Goal: Task Accomplishment & Management: Manage account settings

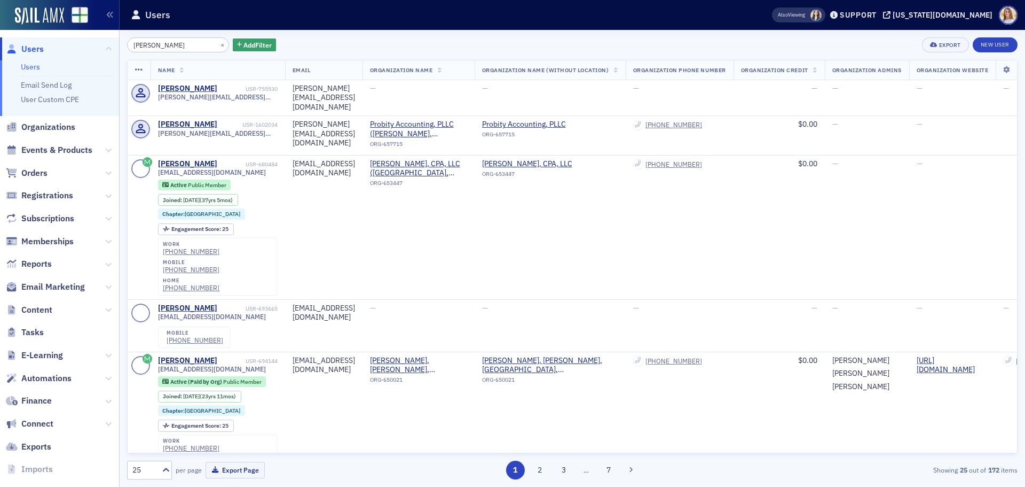
type input "patrick sanford"
click at [186, 120] on div "Patrick Sanford" at bounding box center [187, 125] width 59 height 10
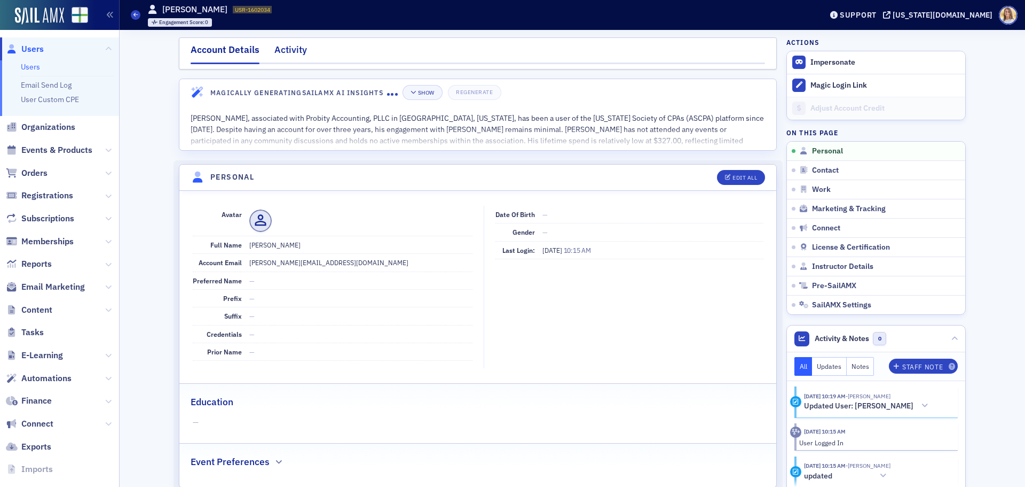
click at [291, 56] on div "Activity" at bounding box center [291, 53] width 33 height 20
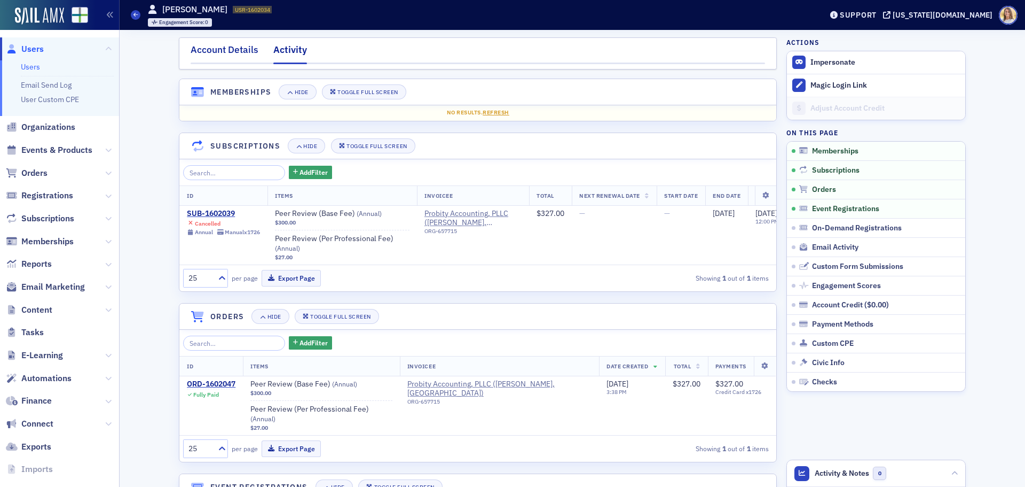
click at [219, 54] on div "Account Details" at bounding box center [225, 53] width 68 height 20
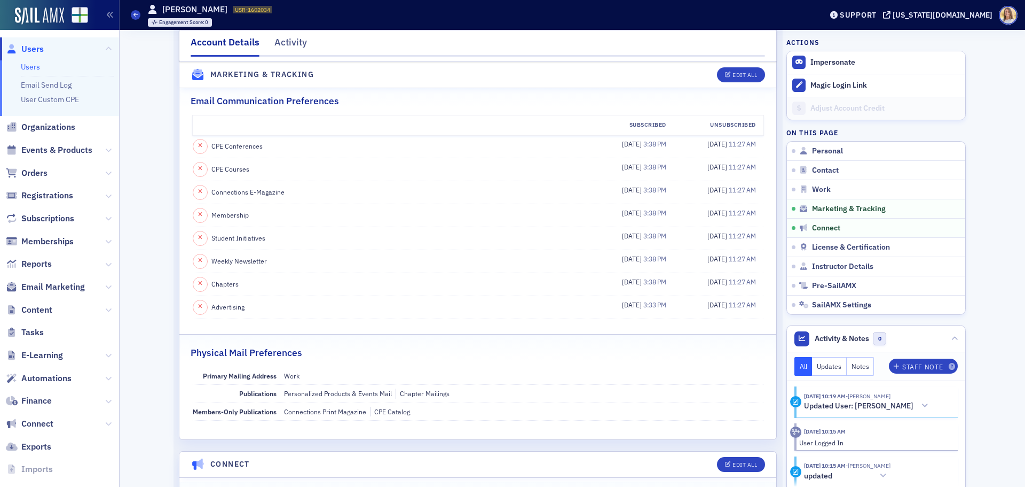
scroll to position [1121, 0]
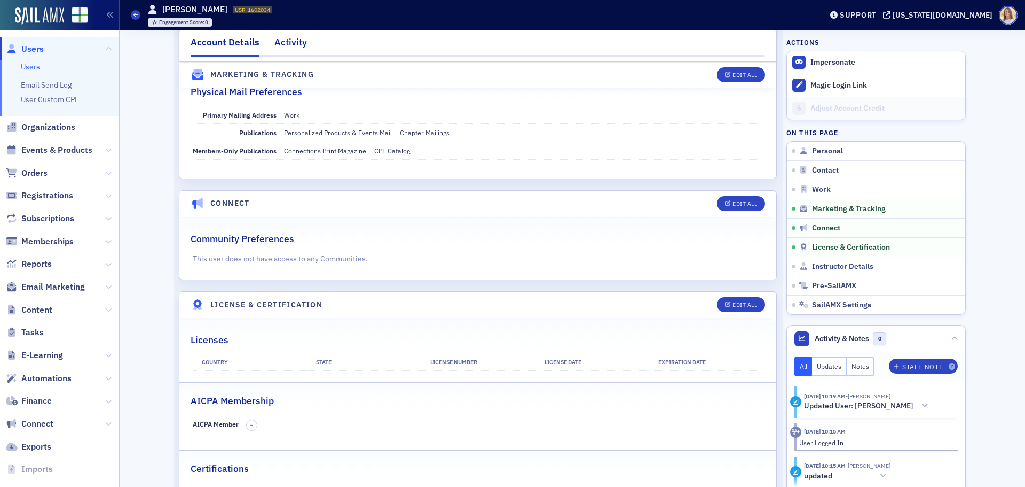
click at [291, 41] on div "Activity" at bounding box center [291, 45] width 33 height 20
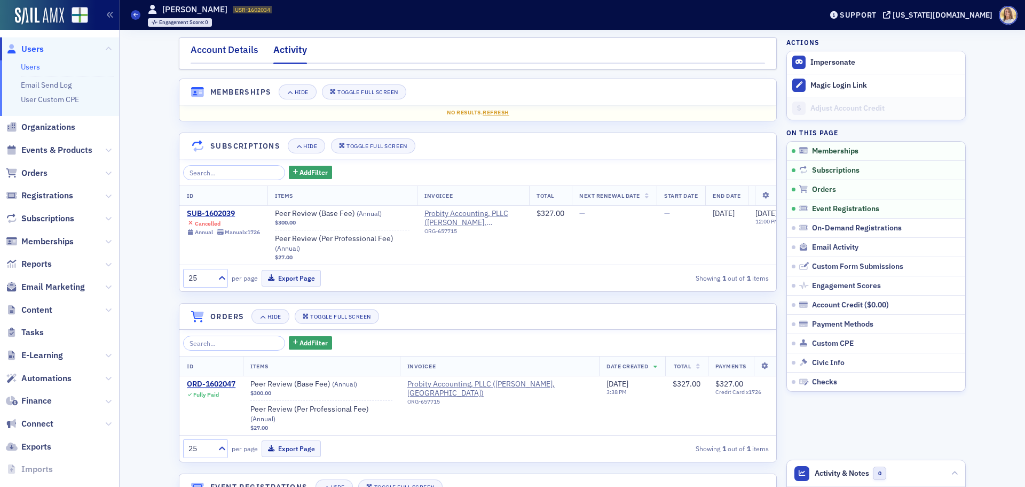
click at [238, 52] on div "Account Details" at bounding box center [225, 53] width 68 height 20
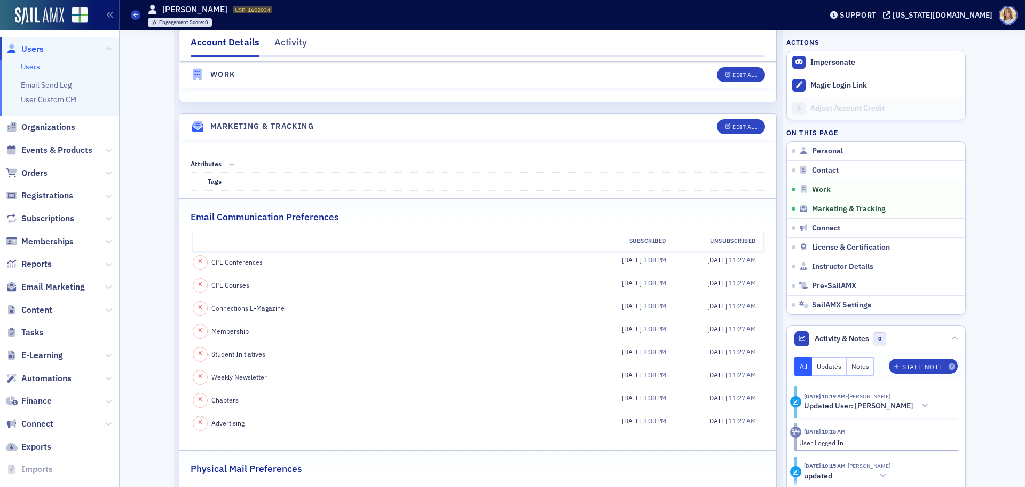
scroll to position [1051, 0]
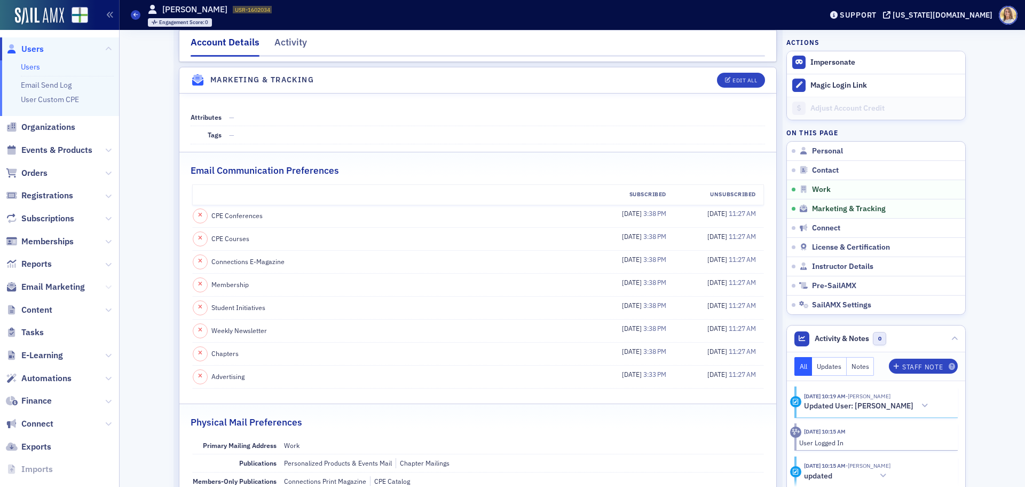
click at [105, 286] on icon at bounding box center [108, 287] width 6 height 6
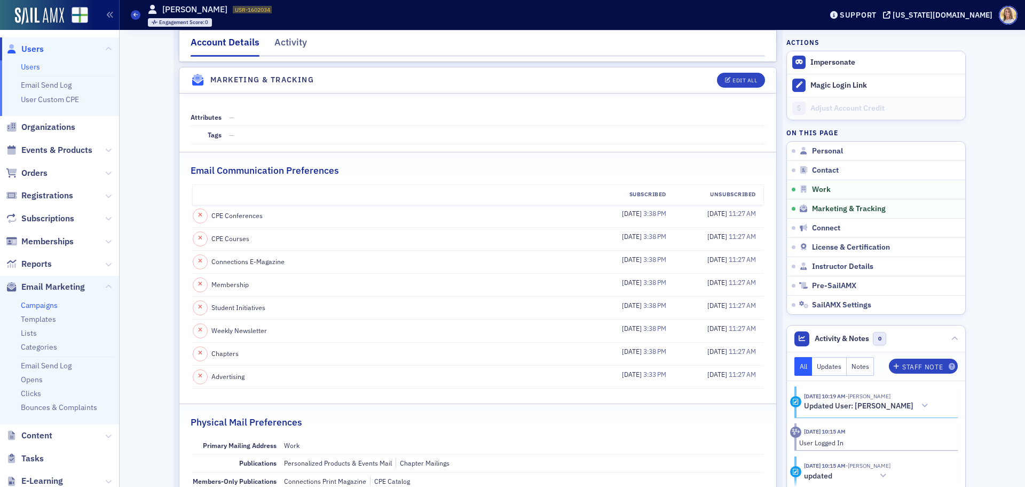
click at [45, 304] on link "Campaigns" at bounding box center [39, 305] width 37 height 10
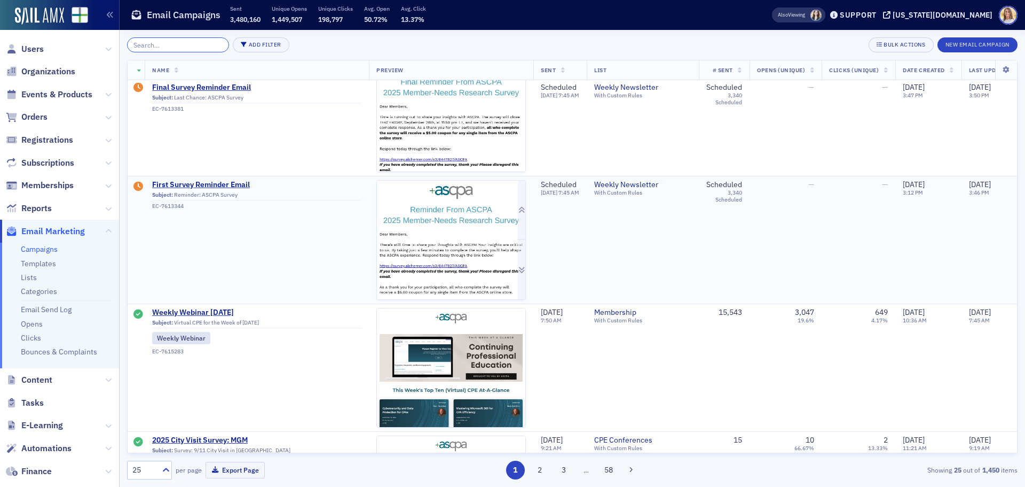
scroll to position [160, 0]
click at [175, 48] on input "search" at bounding box center [178, 44] width 102 height 15
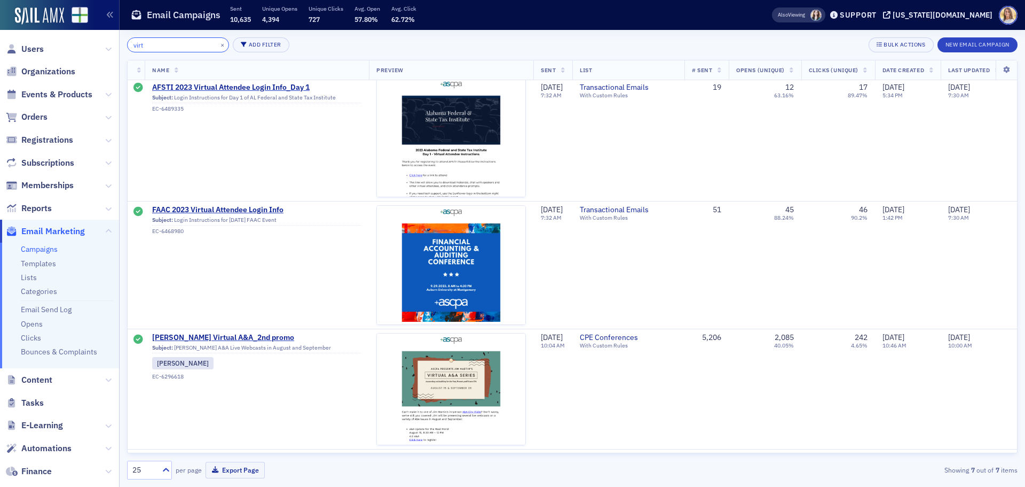
scroll to position [377, 0]
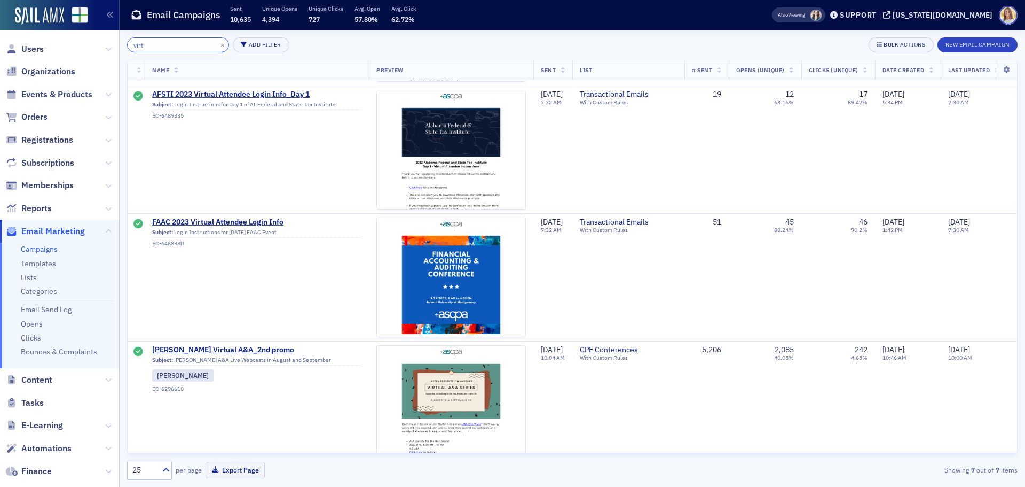
type input "virt"
click at [48, 249] on link "Campaigns" at bounding box center [39, 249] width 37 height 10
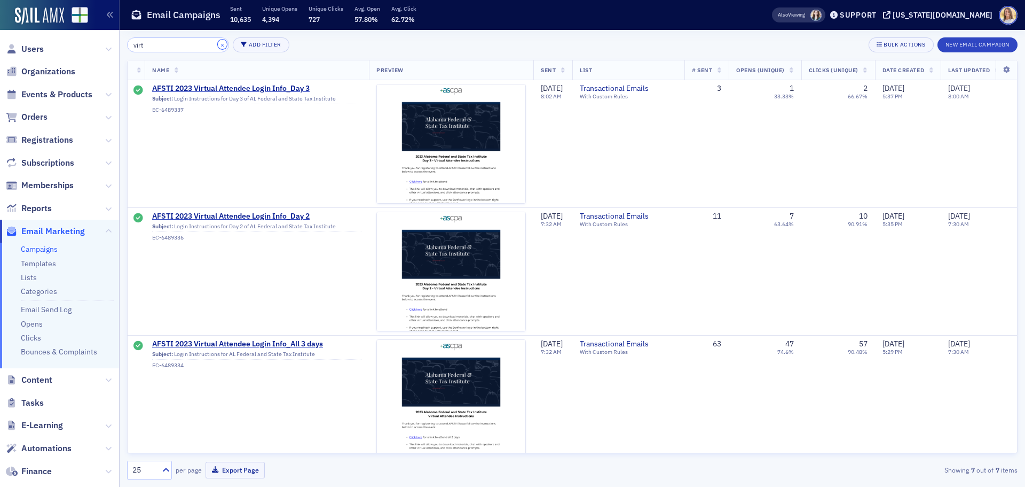
click at [218, 45] on button "×" at bounding box center [223, 45] width 10 height 10
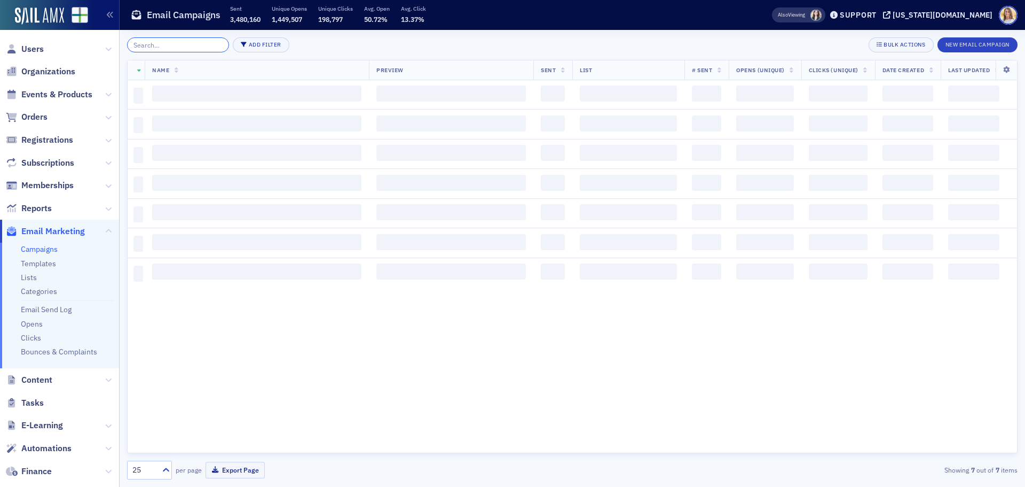
click at [168, 46] on input "search" at bounding box center [178, 44] width 102 height 15
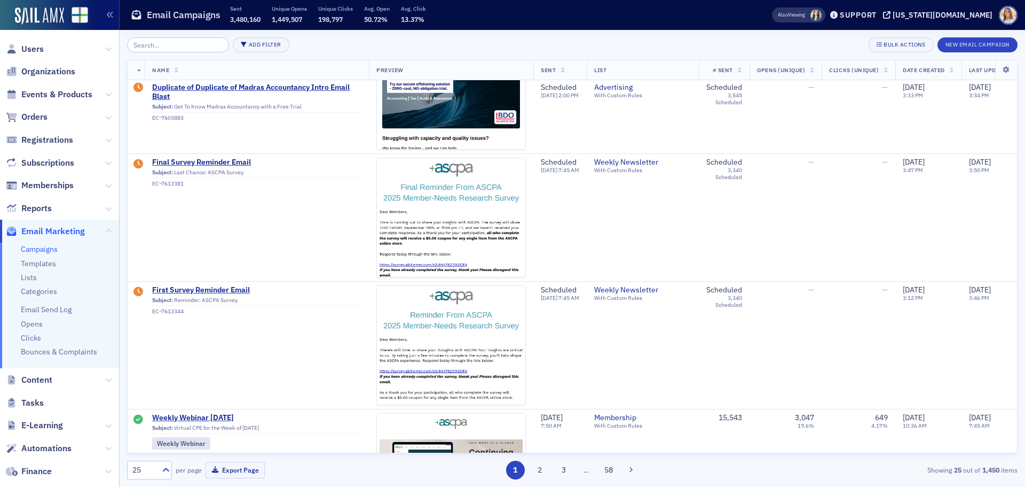
scroll to position [53, 0]
click at [48, 251] on link "Campaigns" at bounding box center [39, 249] width 37 height 10
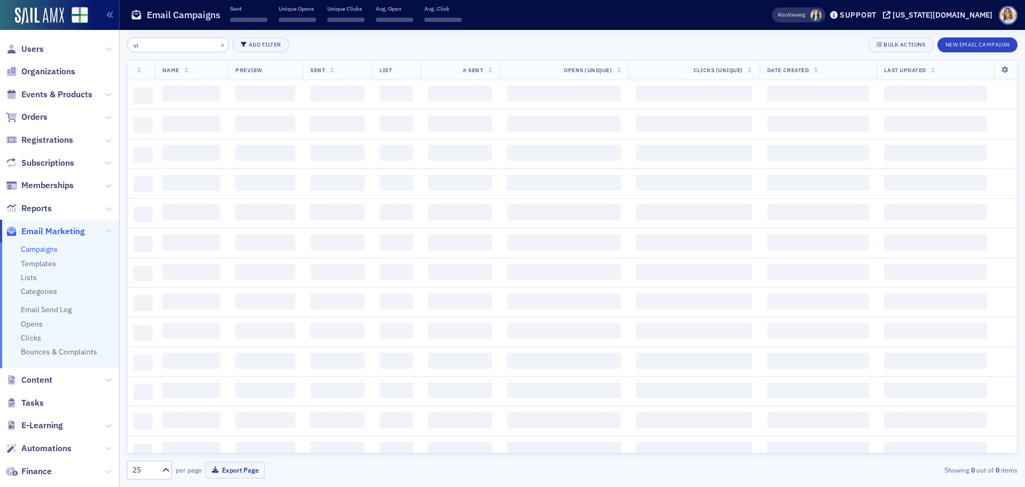
type input "v"
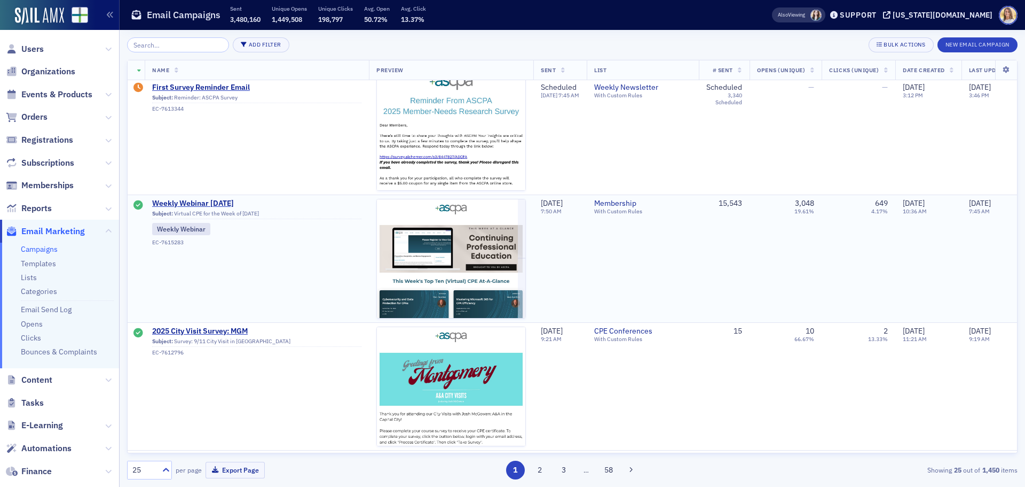
scroll to position [268, 0]
click at [207, 202] on span "Weekly Webinar 9.15.25" at bounding box center [256, 204] width 209 height 10
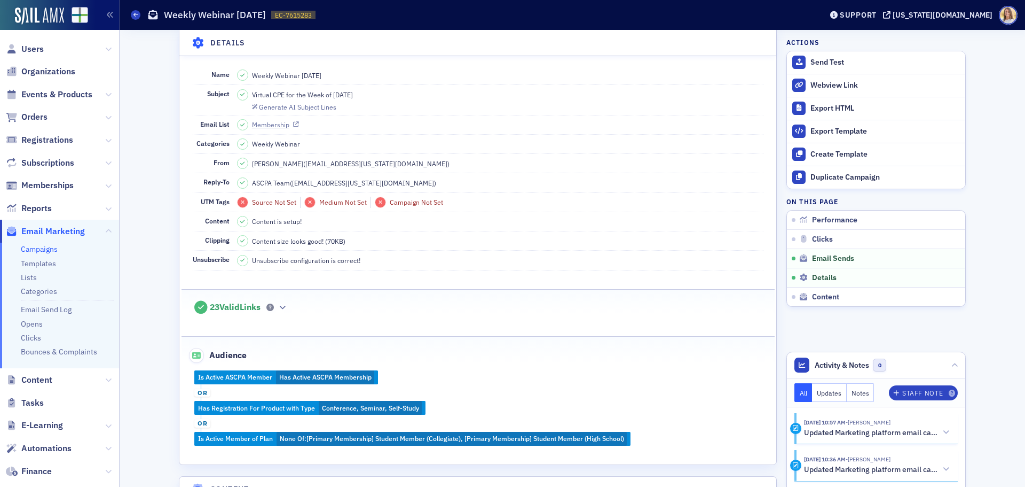
scroll to position [960, 0]
click at [285, 129] on link "Membership" at bounding box center [275, 124] width 47 height 10
click at [39, 52] on span "Users" at bounding box center [32, 49] width 22 height 12
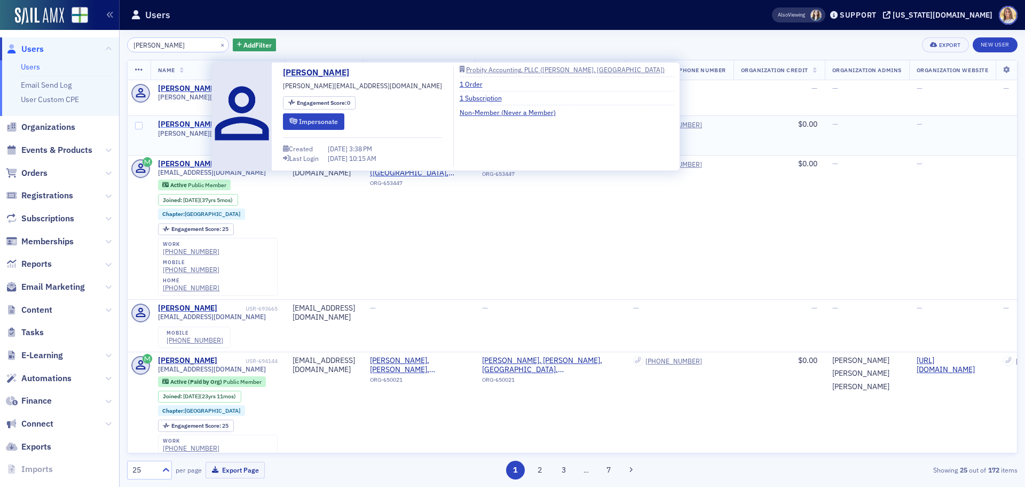
click at [195, 120] on div "Patrick Sanford" at bounding box center [187, 125] width 59 height 10
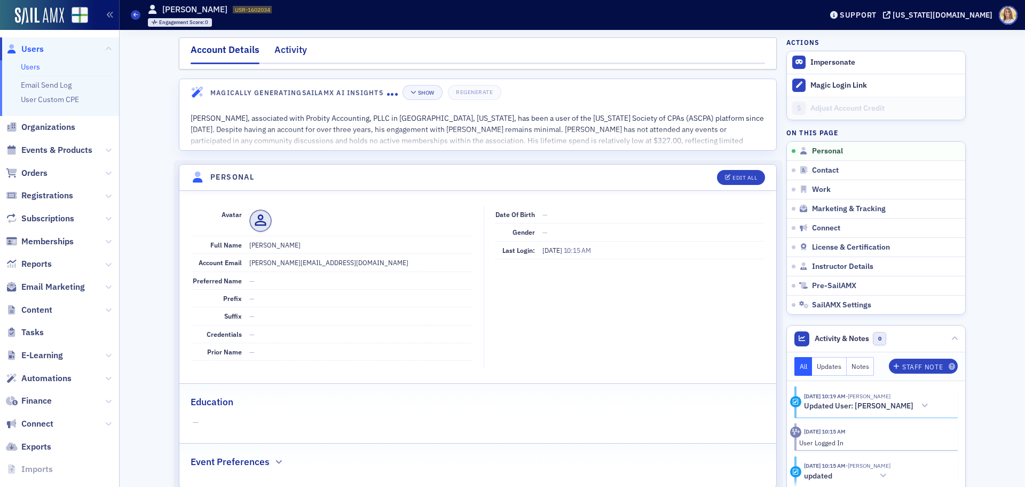
click at [296, 53] on div "Activity" at bounding box center [291, 53] width 33 height 20
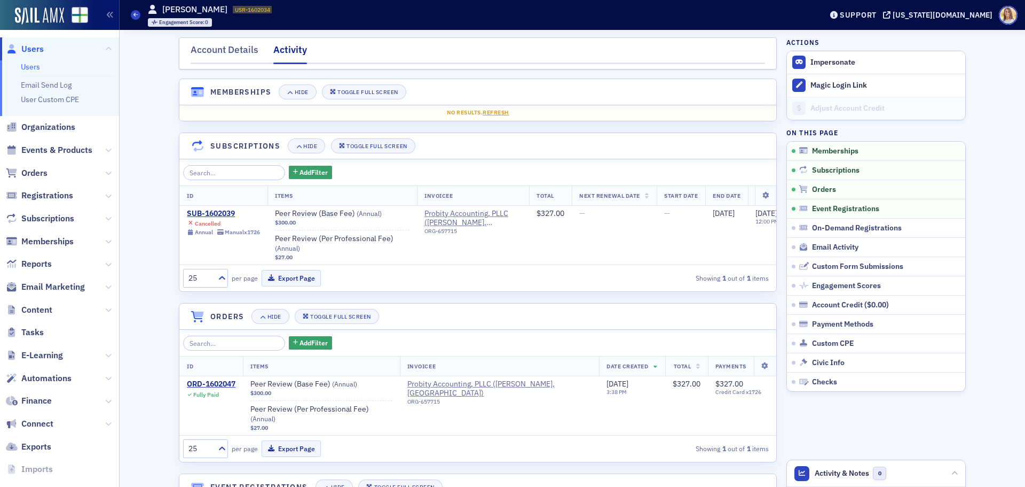
click at [40, 49] on span "Users" at bounding box center [32, 49] width 22 height 12
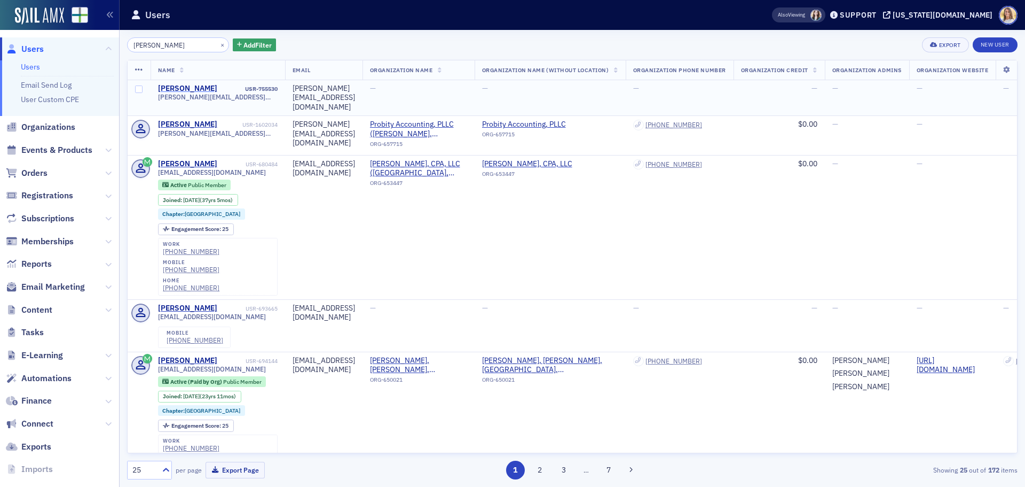
click at [182, 87] on div "Patrick Sanford" at bounding box center [187, 89] width 59 height 10
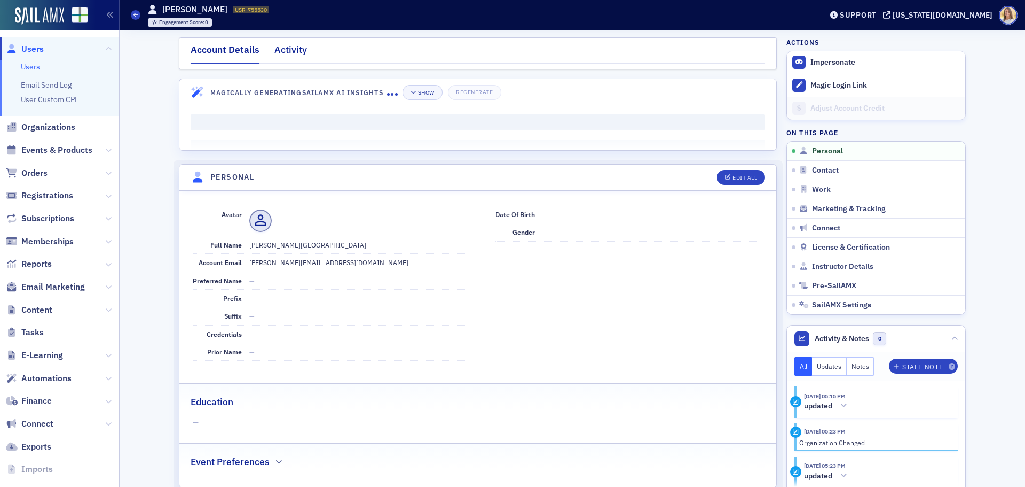
click at [299, 52] on div "Activity" at bounding box center [291, 53] width 33 height 20
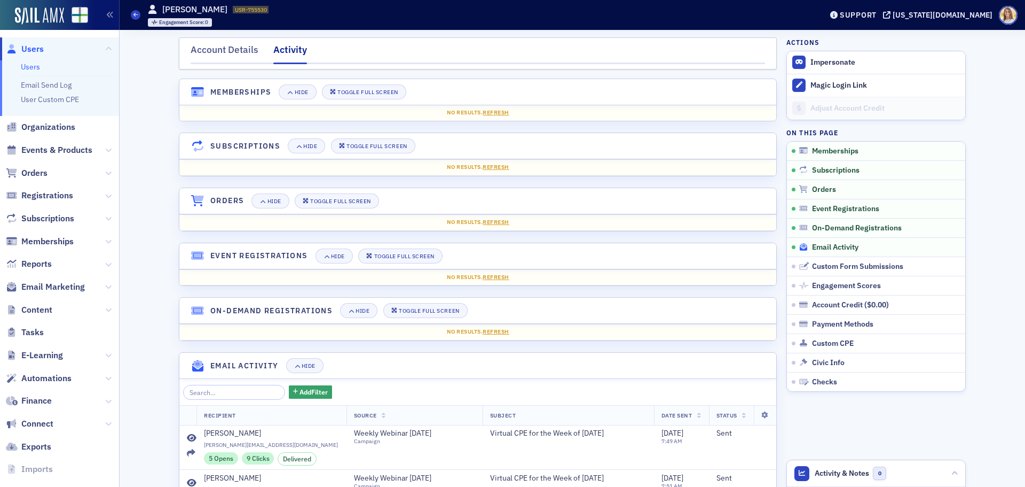
click at [843, 248] on span "Email Activity" at bounding box center [835, 247] width 46 height 10
click at [233, 44] on div "Account Details" at bounding box center [225, 53] width 68 height 20
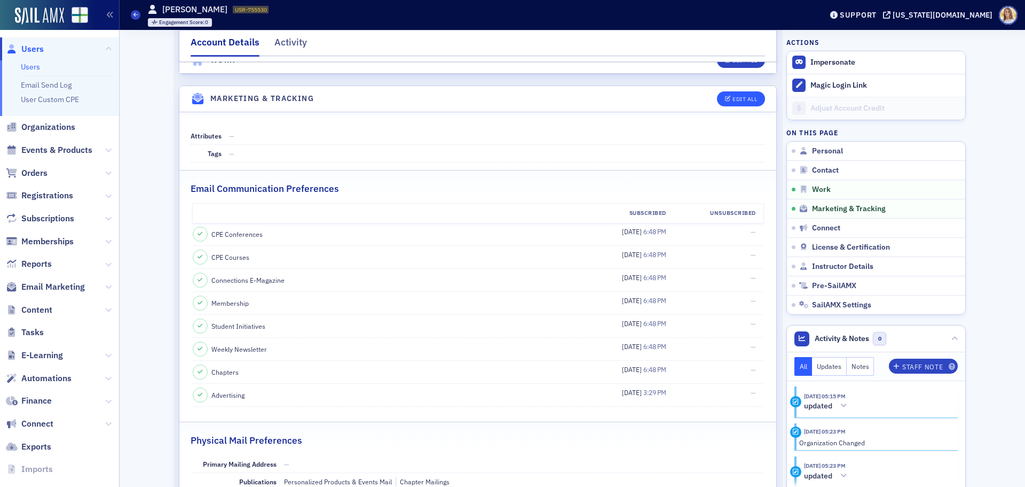
scroll to position [1015, 0]
click at [750, 104] on button "Edit All" at bounding box center [741, 99] width 48 height 15
select select "US"
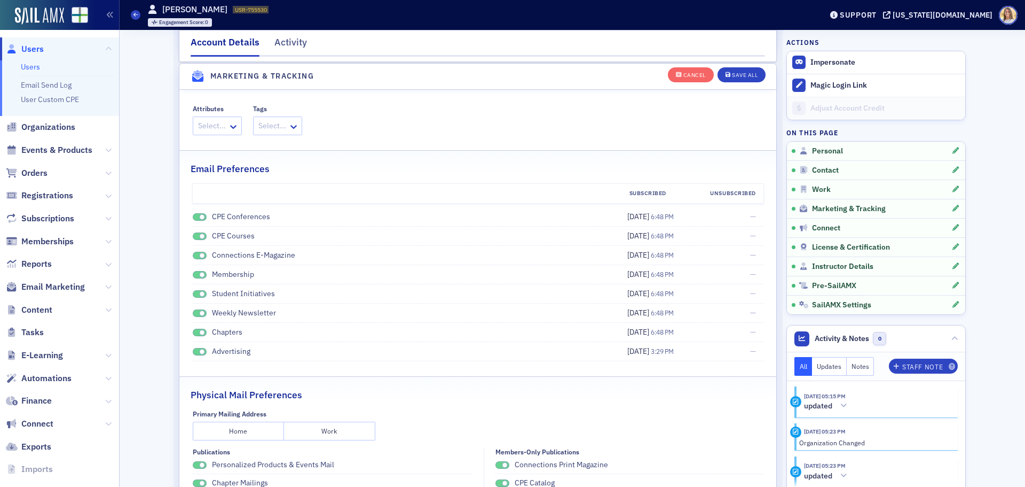
scroll to position [1252, 0]
click at [199, 215] on span at bounding box center [202, 216] width 6 height 6
click at [199, 234] on span at bounding box center [202, 235] width 6 height 6
click at [199, 255] on span at bounding box center [202, 255] width 6 height 6
click at [196, 270] on span at bounding box center [200, 274] width 14 height 8
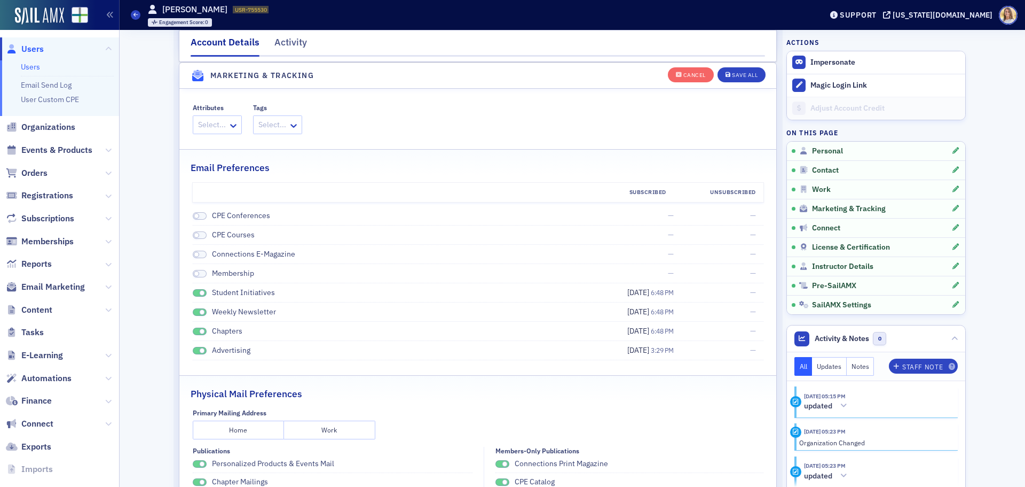
click at [199, 295] on span at bounding box center [202, 293] width 6 height 6
click at [199, 311] on span at bounding box center [202, 312] width 6 height 6
click at [201, 332] on span at bounding box center [202, 331] width 6 height 6
drag, startPoint x: 197, startPoint y: 353, endPoint x: 318, endPoint y: 352, distance: 121.8
click at [199, 353] on span at bounding box center [202, 351] width 6 height 6
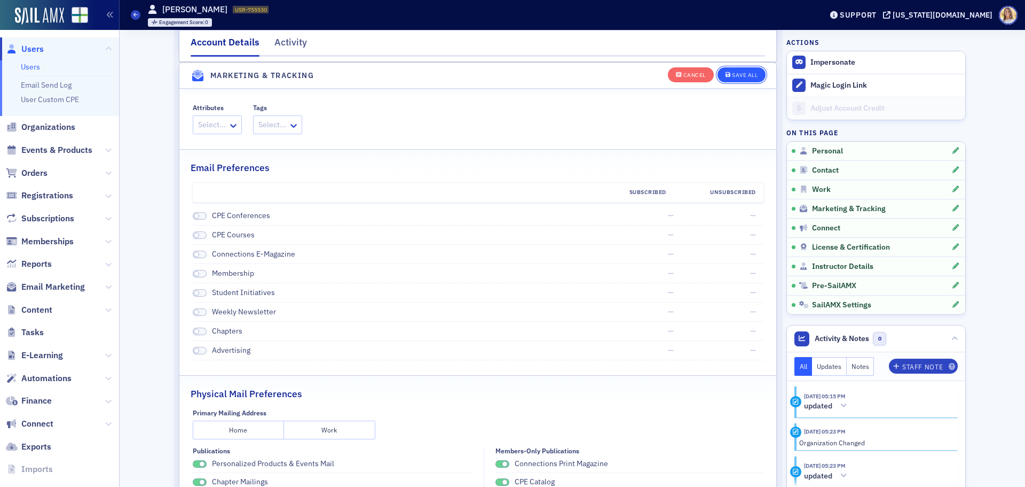
click at [745, 78] on div "Save All" at bounding box center [745, 75] width 26 height 6
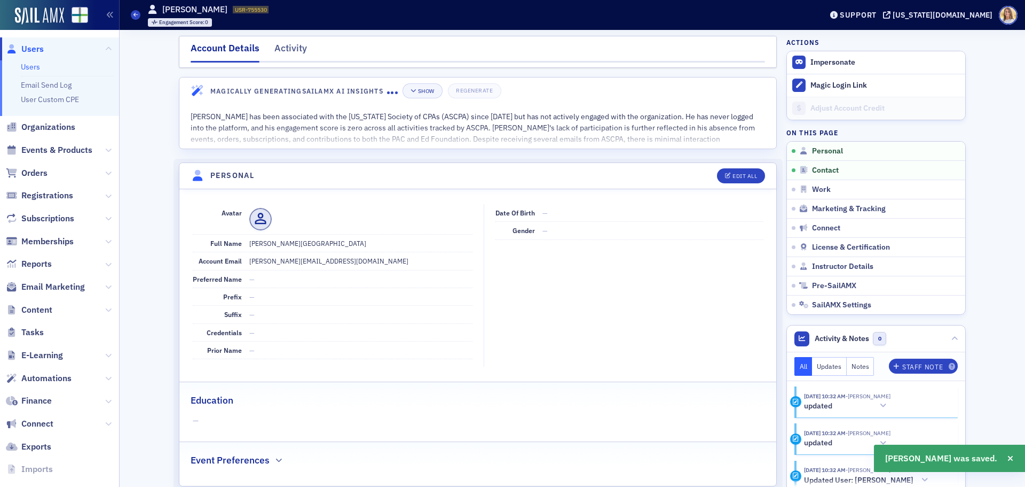
scroll to position [0, 0]
click at [302, 261] on dd "patrick@probityaccounting.com" at bounding box center [360, 262] width 223 height 17
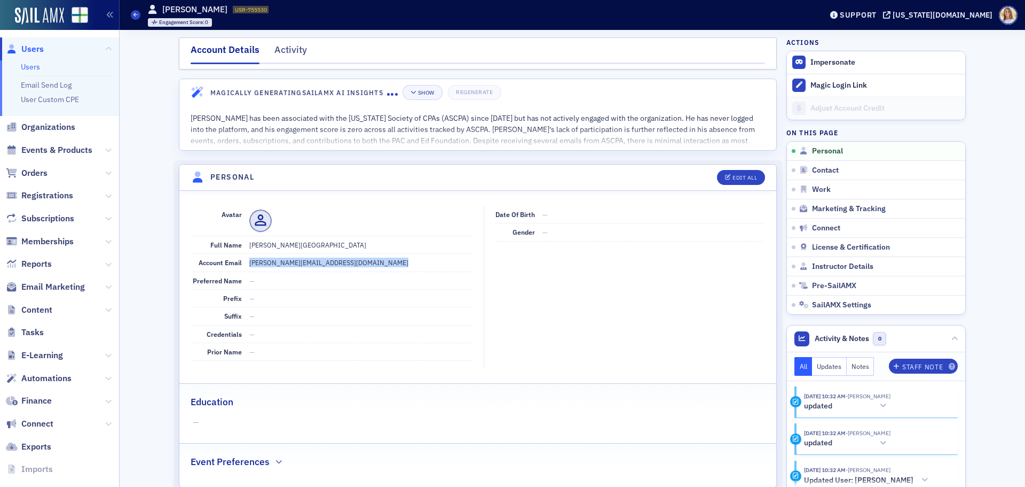
copy dd "patrick@probityaccounting.com"
